Goal: Find specific page/section: Find specific page/section

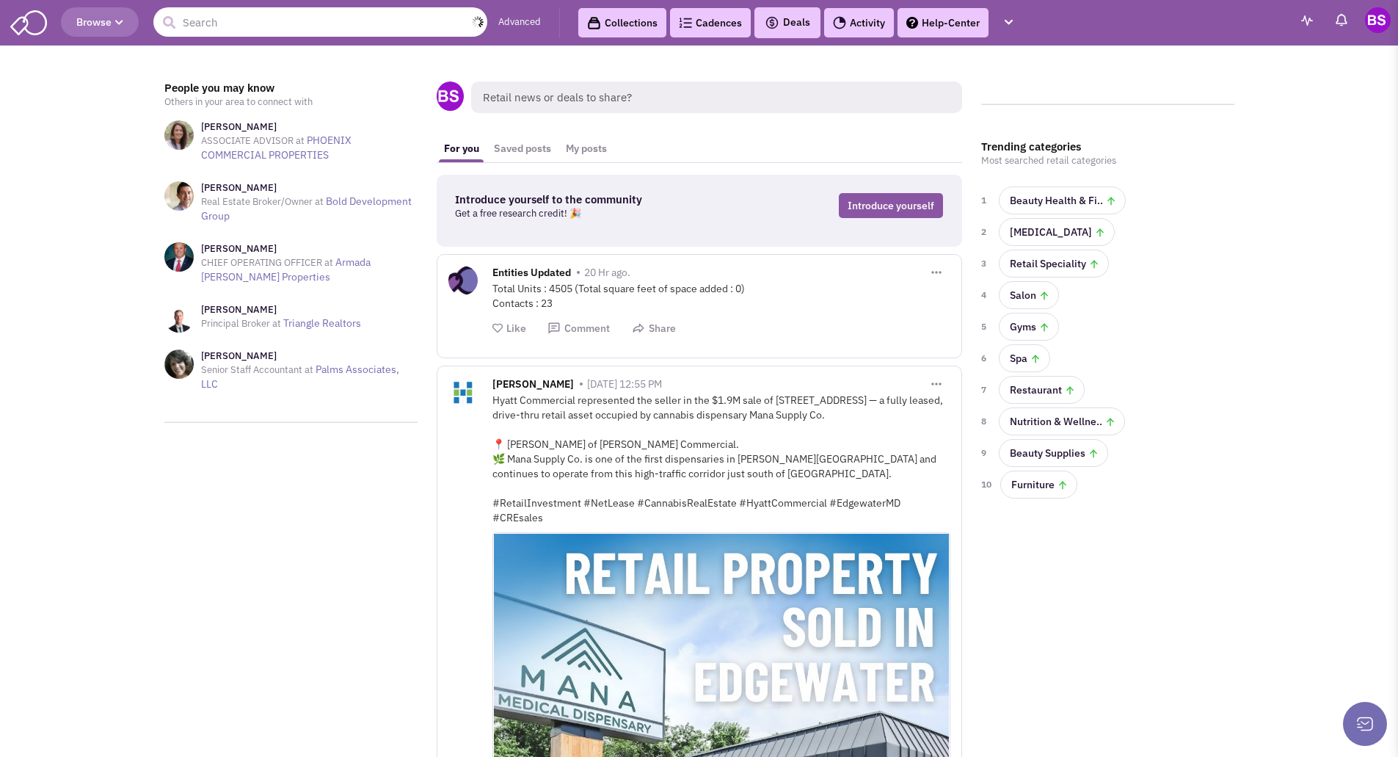
click at [217, 21] on input "text" at bounding box center [320, 21] width 334 height 29
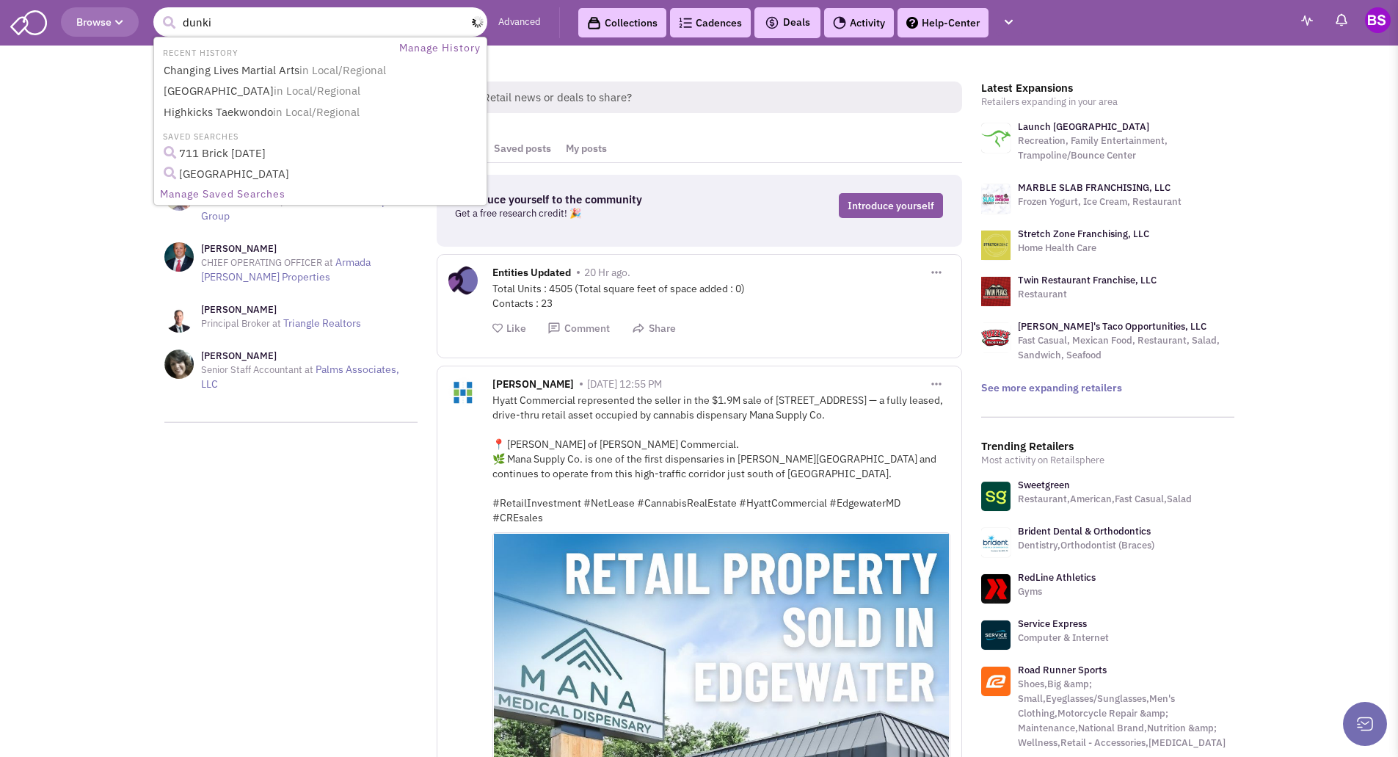
type input "dunkin"
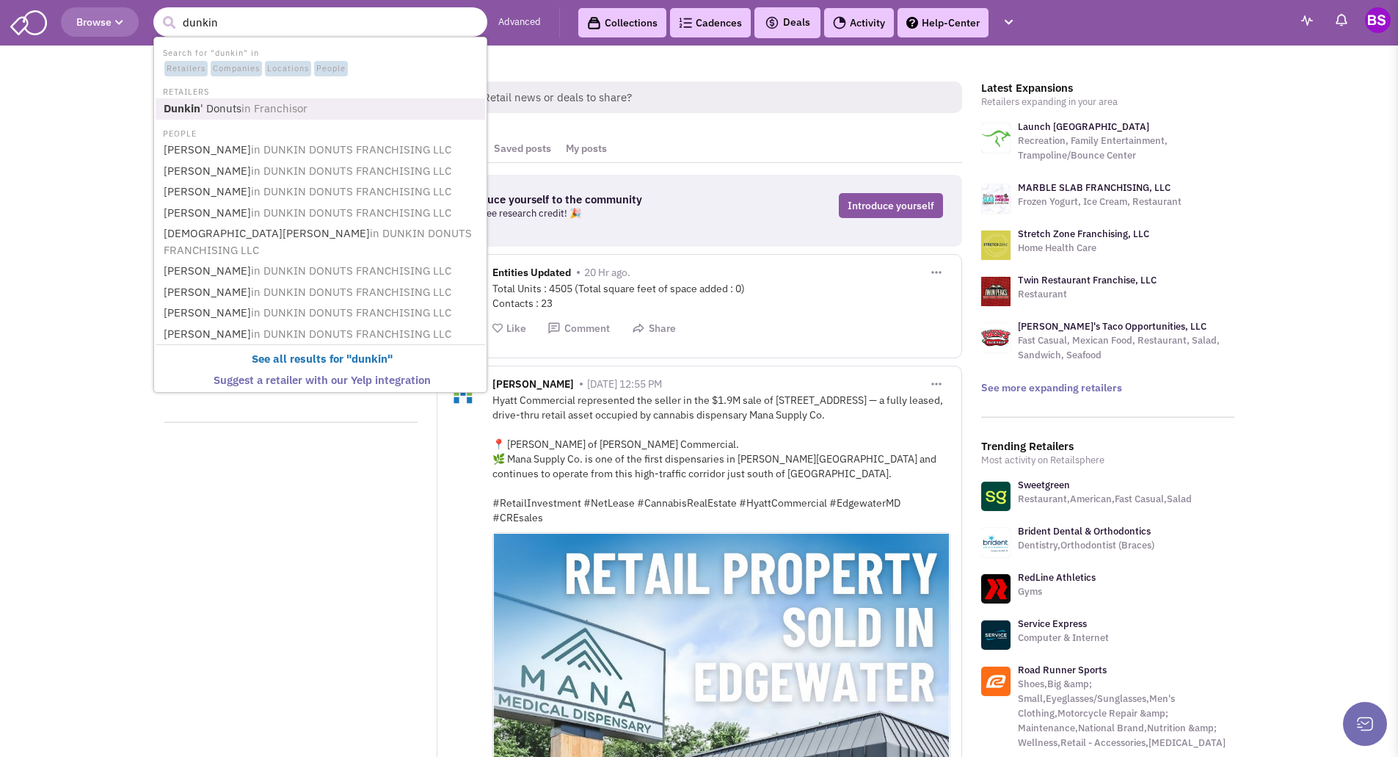
click at [227, 105] on link "Dunkin ' Donuts in [GEOGRAPHIC_DATA]" at bounding box center [321, 109] width 325 height 20
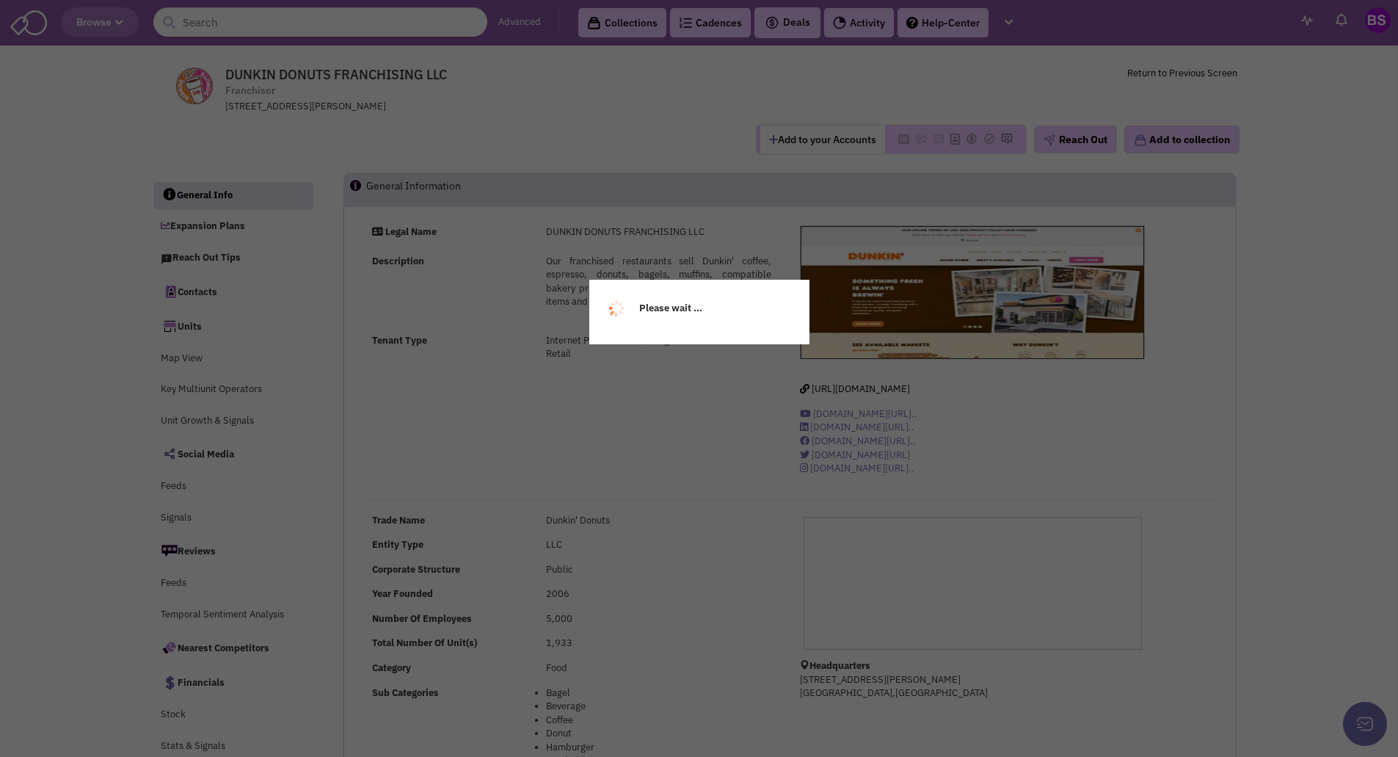
select select
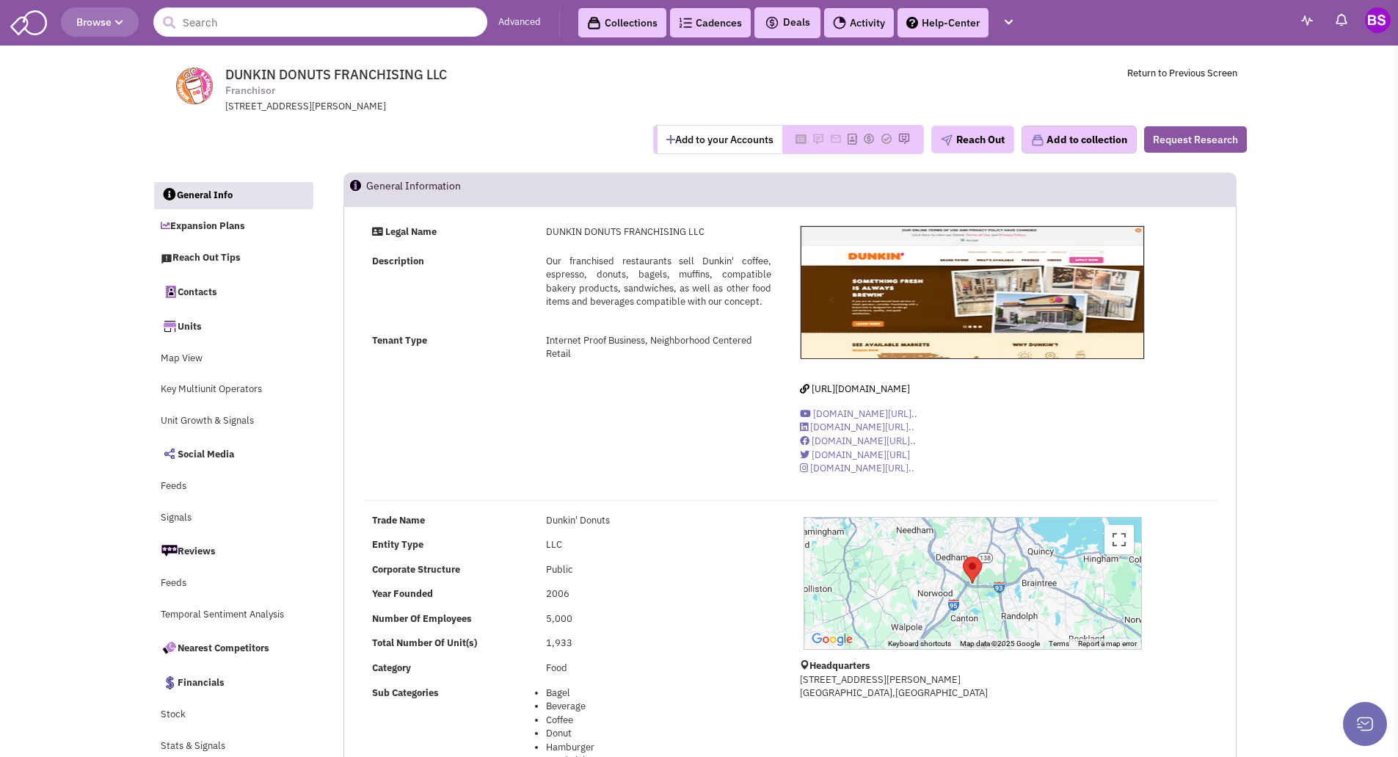
select select
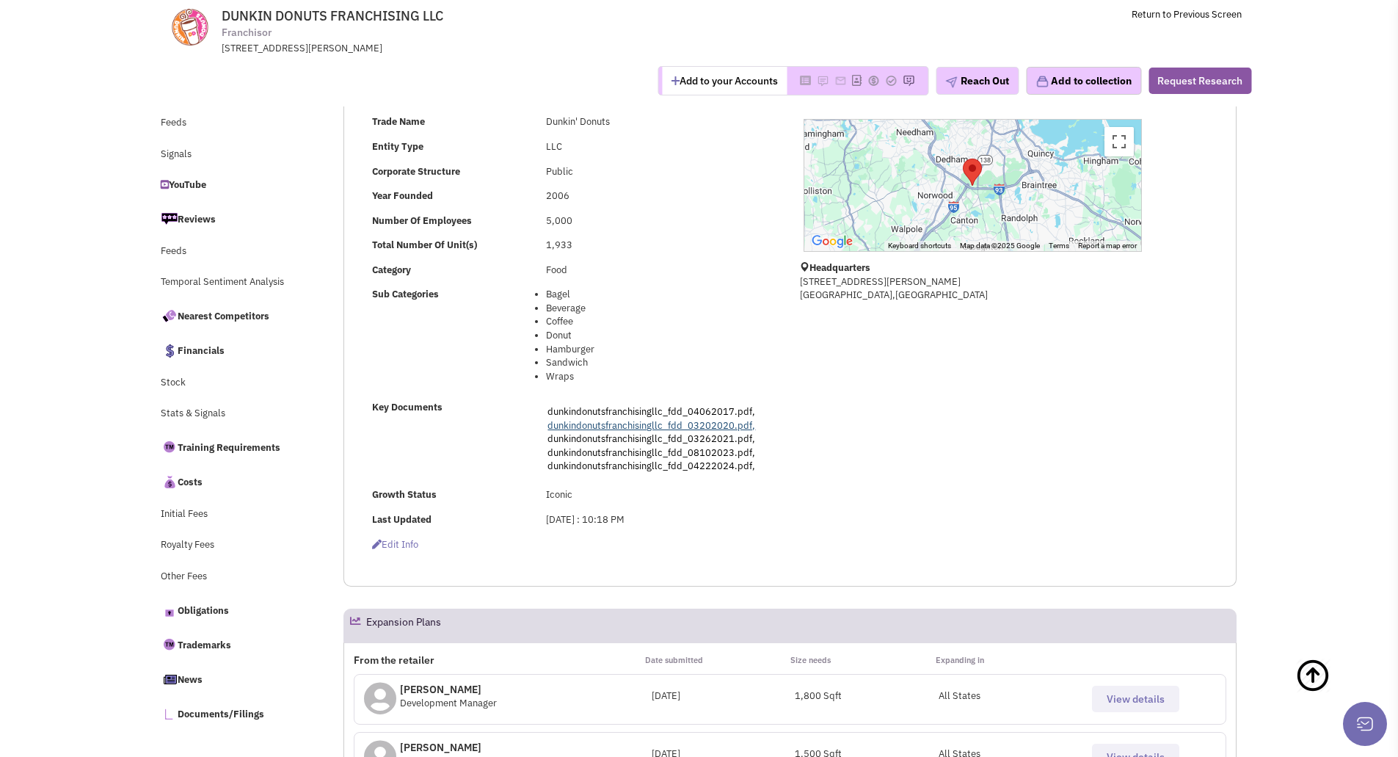
scroll to position [294, 0]
